Goal: Task Accomplishment & Management: Use online tool/utility

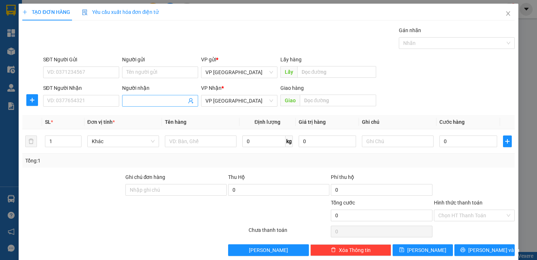
click at [127, 100] on input "Người nhận" at bounding box center [156, 101] width 60 height 8
type input "DU"
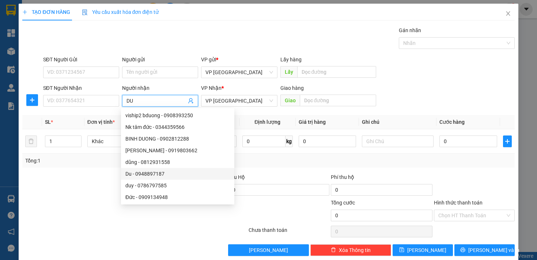
click at [154, 173] on div "Du - 0948897187" at bounding box center [177, 174] width 105 height 8
type input "0948897187"
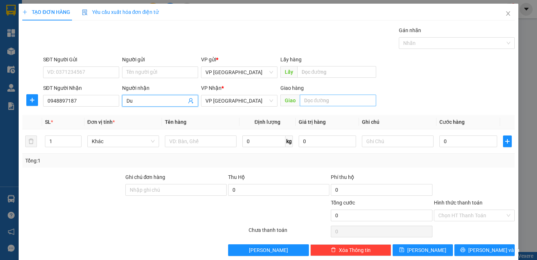
type input "Du"
click at [313, 101] on input "text" at bounding box center [338, 101] width 76 height 12
type input "DU ĐT"
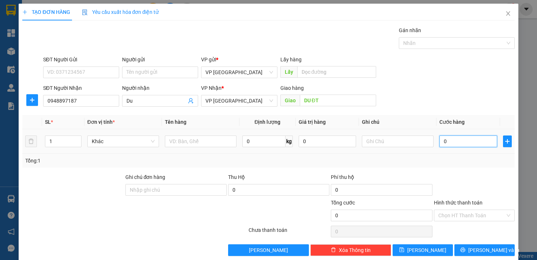
click at [450, 143] on input "0" at bounding box center [467, 142] width 57 height 12
type input "3"
type input "30"
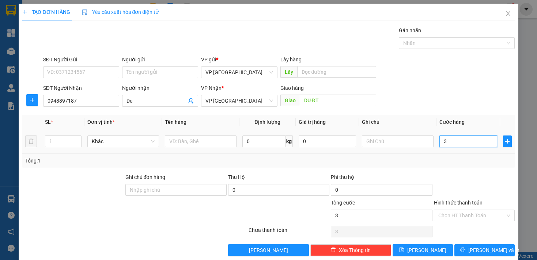
type input "30"
type input "300"
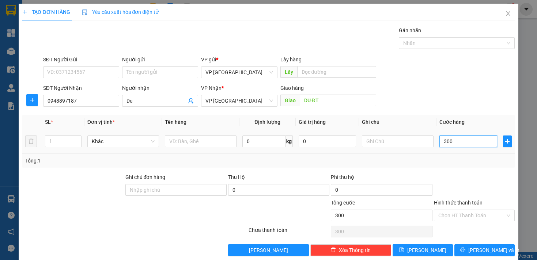
type input "3.000"
type input "30.000"
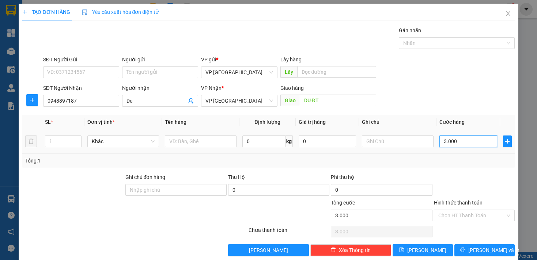
type input "30.000"
drag, startPoint x: 421, startPoint y: 247, endPoint x: 438, endPoint y: 111, distance: 137.0
click at [421, 247] on span "[PERSON_NAME]" at bounding box center [426, 250] width 39 height 8
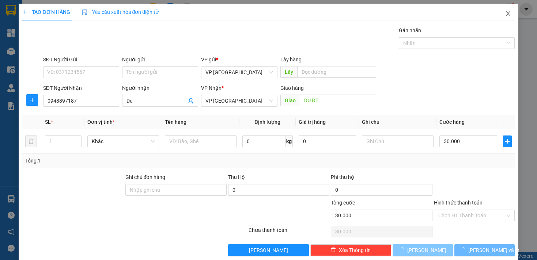
type input "0"
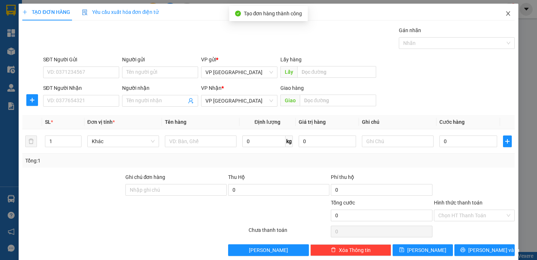
click at [505, 16] on icon "close" at bounding box center [508, 14] width 6 height 6
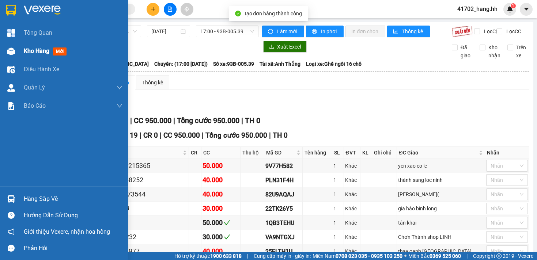
click at [26, 49] on span "Kho hàng" at bounding box center [37, 51] width 26 height 7
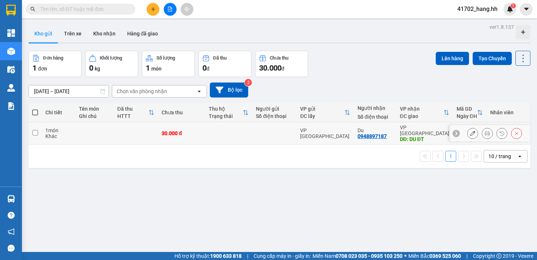
click at [75, 135] on td at bounding box center [94, 133] width 38 height 22
checkbox input "true"
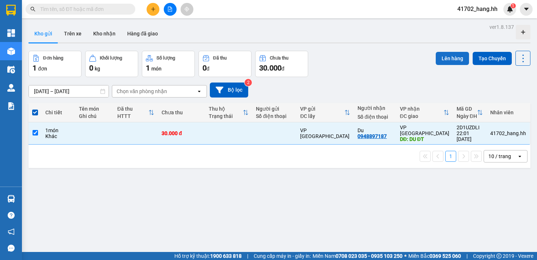
click at [440, 58] on button "Lên hàng" at bounding box center [452, 58] width 33 height 13
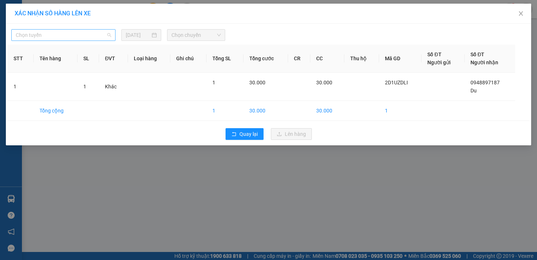
click at [110, 35] on span "Chọn tuyến" at bounding box center [63, 35] width 95 height 11
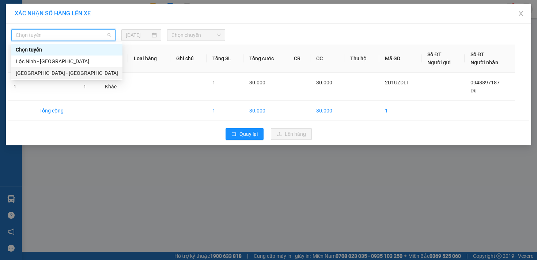
click at [73, 72] on div "[GEOGRAPHIC_DATA] - [GEOGRAPHIC_DATA]" at bounding box center [67, 73] width 102 height 8
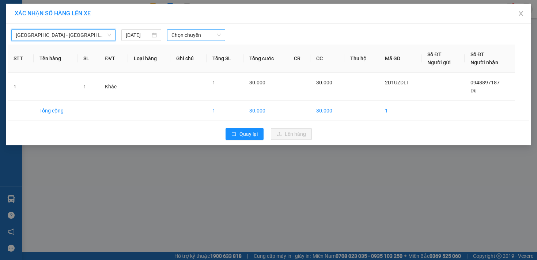
click at [188, 41] on div "Chọn chuyến" at bounding box center [196, 35] width 58 height 12
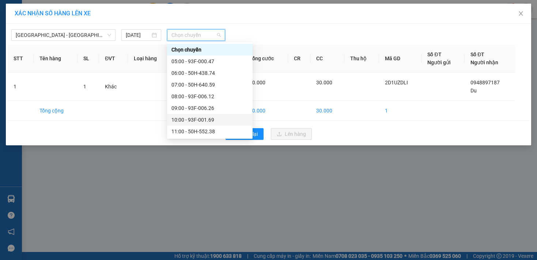
scroll to position [152, 0]
click at [217, 69] on div "17:00 - 93B-005.39" at bounding box center [209, 73] width 77 height 8
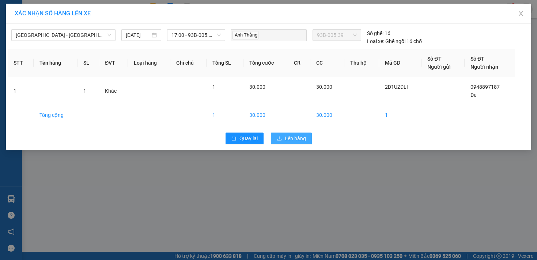
click at [302, 140] on span "Lên hàng" at bounding box center [295, 139] width 21 height 8
